Goal: Information Seeking & Learning: Learn about a topic

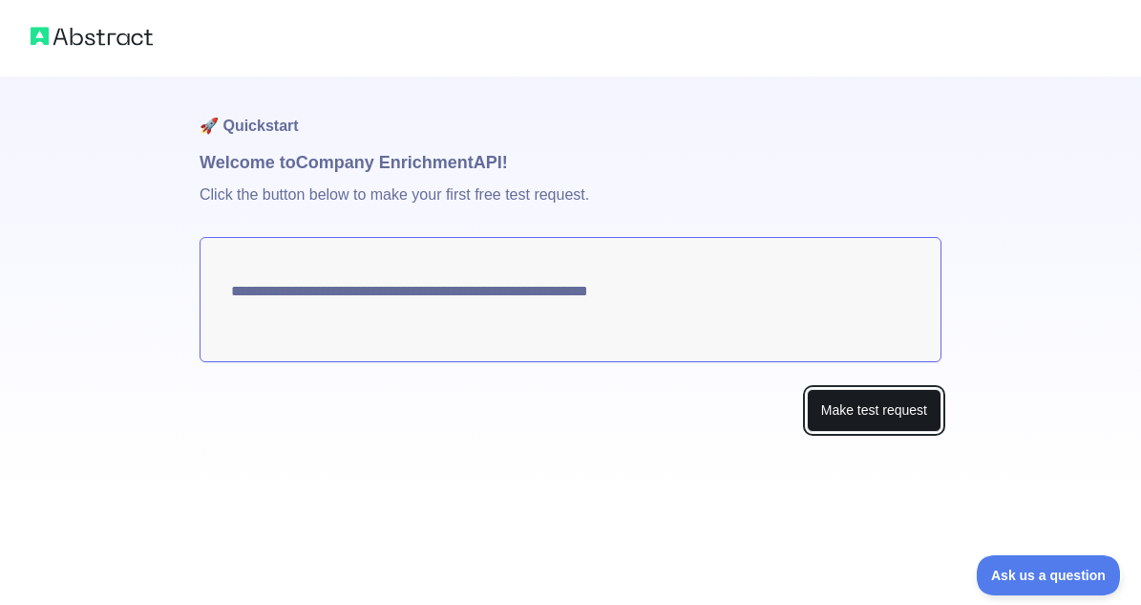
click at [827, 405] on button "Make test request" at bounding box center [874, 410] width 135 height 43
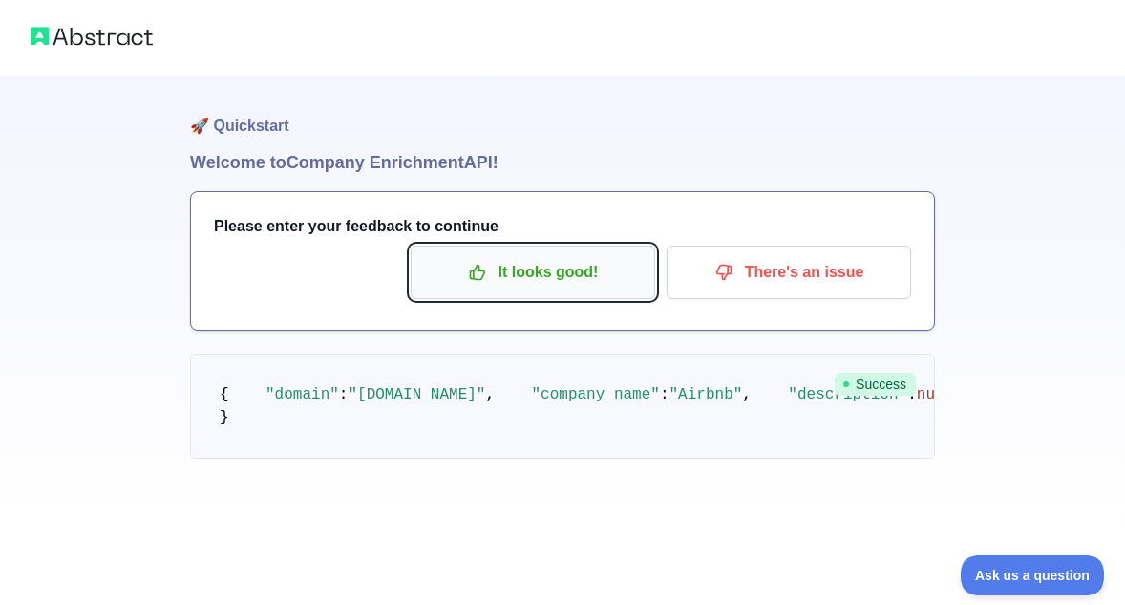
click at [510, 283] on p "It looks good!" at bounding box center [533, 272] width 216 height 32
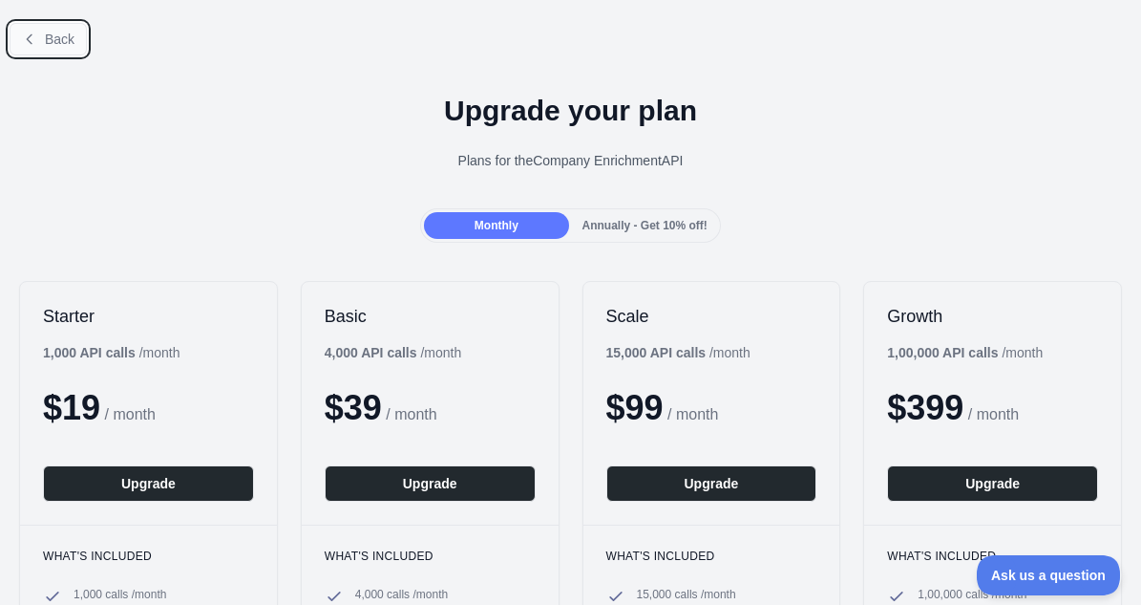
click at [45, 41] on span "Back" at bounding box center [60, 39] width 30 height 15
